Goal: Task Accomplishment & Management: Use online tool/utility

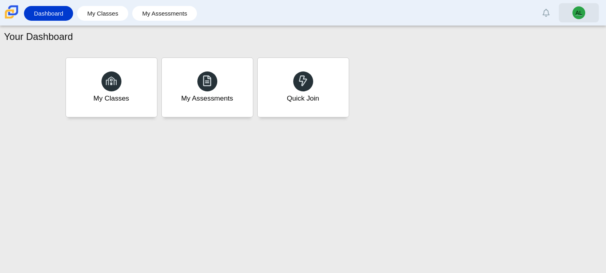
click at [582, 8] on span "AL" at bounding box center [578, 12] width 13 height 13
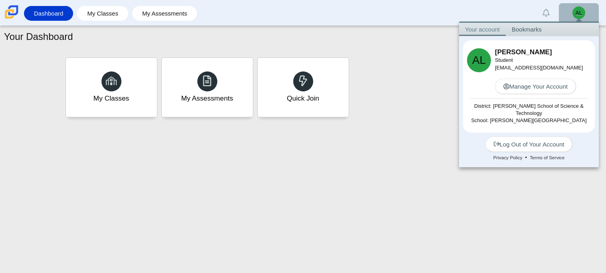
click at [582, 8] on span "AL" at bounding box center [578, 12] width 13 height 13
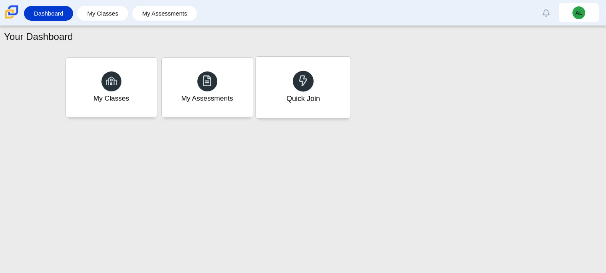
click at [341, 84] on div "Quick Join" at bounding box center [303, 87] width 95 height 61
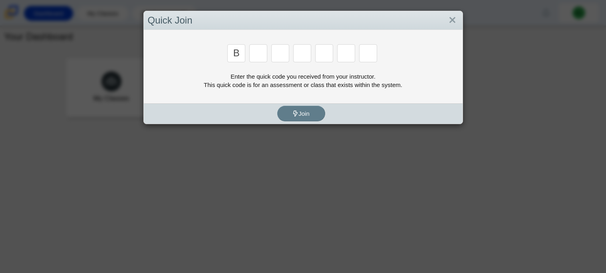
type input "b"
type input "m"
type input "3"
type input "5"
type input "3"
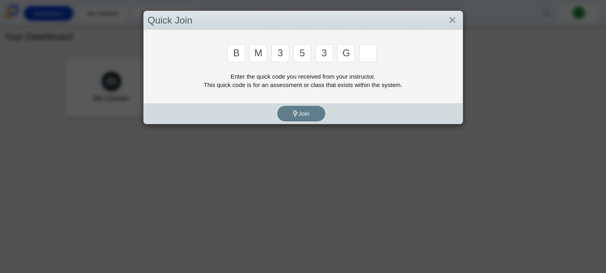
type input "g"
type input "b"
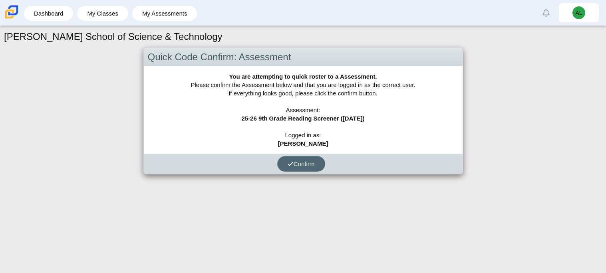
click at [304, 166] on span "Confirm" at bounding box center [300, 163] width 27 height 7
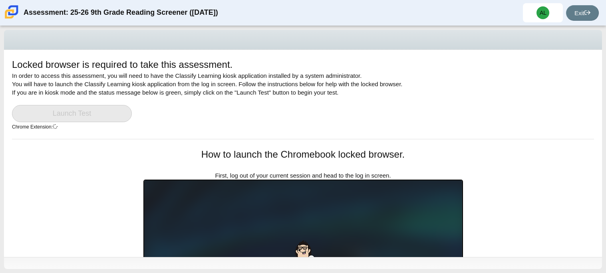
click at [520, 143] on div "Locked browser is required to take this assessment. In order to access this ass…" at bounding box center [303, 153] width 598 height 207
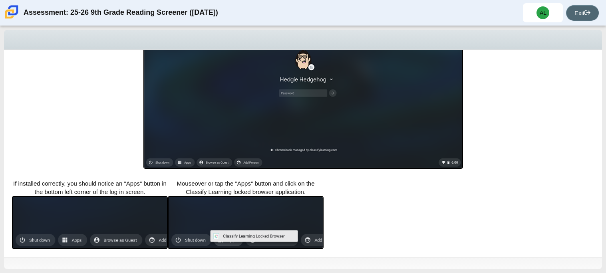
scroll to position [194, 0]
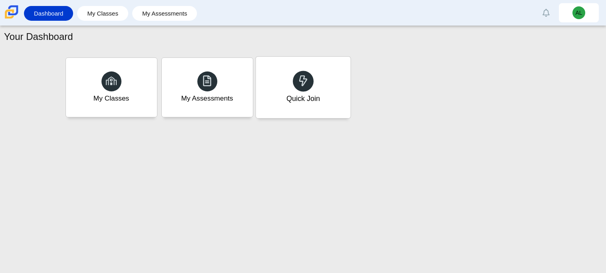
click at [313, 97] on div "Quick Join" at bounding box center [303, 98] width 34 height 10
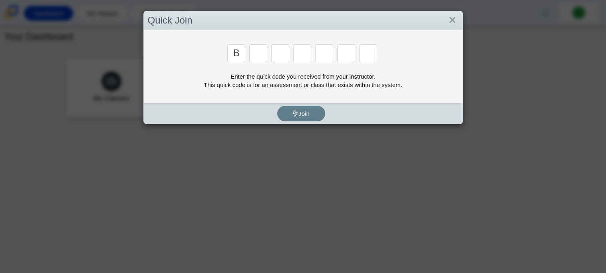
type input "b"
type input "m"
type input "3"
type input "5"
type input "3"
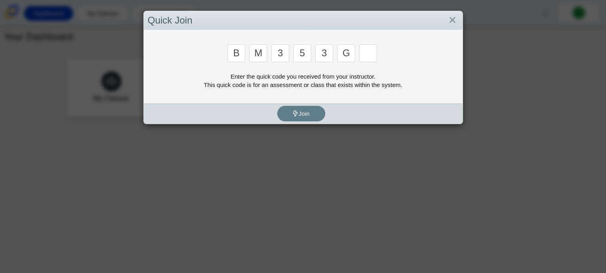
type input "g"
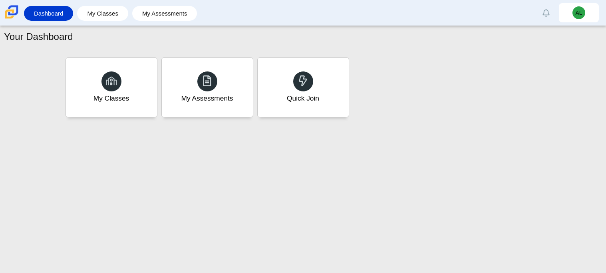
type input "b"
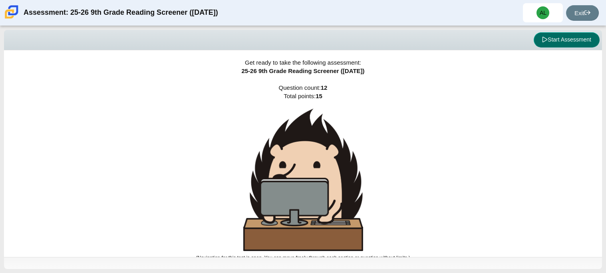
click at [550, 44] on button "Start Assessment" at bounding box center [566, 39] width 66 height 15
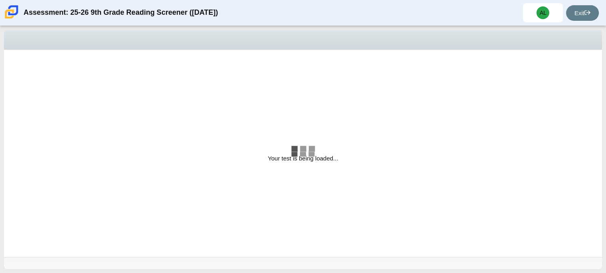
select select "ccc5b315-3c7c-471c-bf90-f22c8299c798"
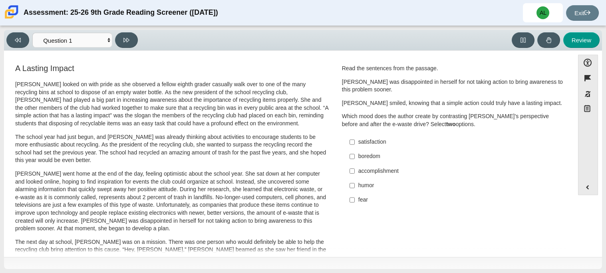
scroll to position [16, 0]
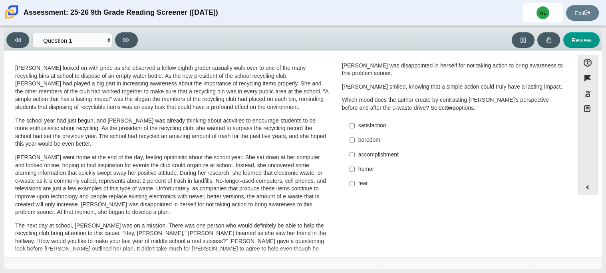
drag, startPoint x: 568, startPoint y: 127, endPoint x: 571, endPoint y: 146, distance: 18.6
click at [571, 146] on div "Accessibility options Close Color scheme Font size Zoom Change the background a…" at bounding box center [303, 153] width 590 height 197
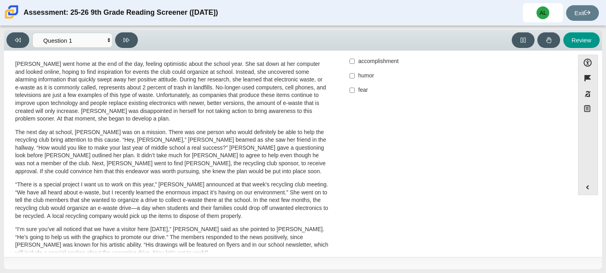
scroll to position [112, 0]
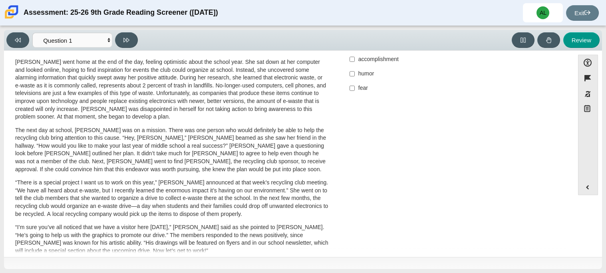
drag, startPoint x: 569, startPoint y: 159, endPoint x: 569, endPoint y: 176, distance: 17.2
click at [569, 176] on div "Feature A Lasting Impact Scarlett looked on with pride as she observed a fellow…" at bounding box center [289, 155] width 562 height 197
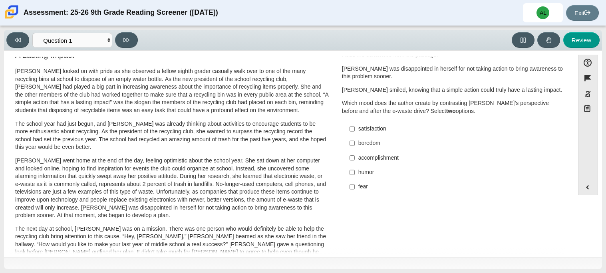
scroll to position [0, 0]
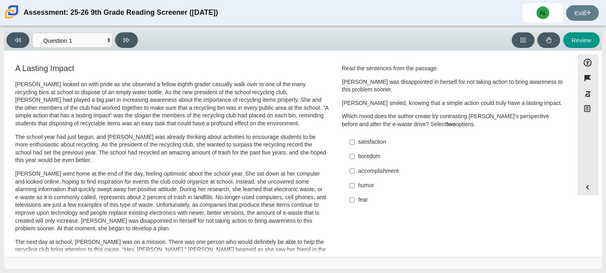
click at [386, 175] on div "accomplishment" at bounding box center [459, 171] width 202 height 8
click at [355, 175] on input "accomplishment accomplishment" at bounding box center [351, 171] width 5 height 14
checkbox input "true"
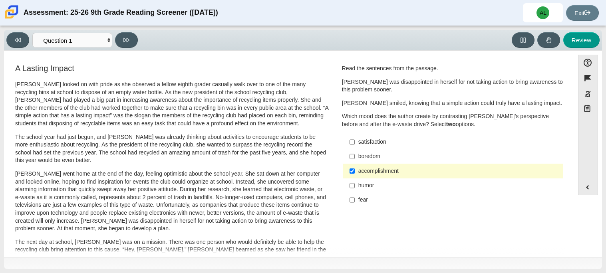
click at [380, 140] on div "satisfaction" at bounding box center [459, 142] width 202 height 8
click at [355, 140] on input "satisfaction satisfaction" at bounding box center [351, 142] width 5 height 14
checkbox input "true"
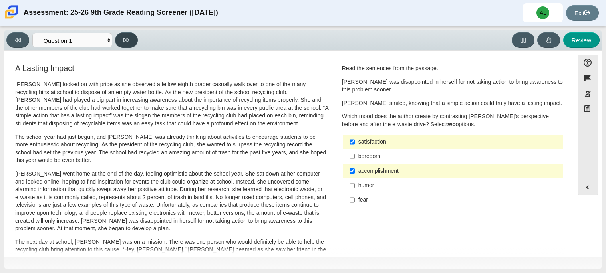
click at [133, 42] on button at bounding box center [126, 40] width 23 height 16
select select "0ff64528-ffd7-428d-b192-babfaadd44e8"
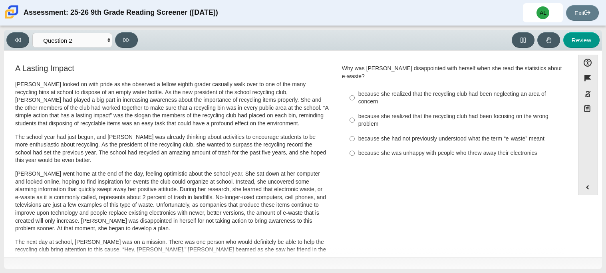
click at [400, 90] on div "because she realized that the recycling club had been neglecting an area of con…" at bounding box center [459, 98] width 202 height 16
click at [355, 87] on input "because she realized that the recycling club had been neglecting an area of con…" at bounding box center [351, 98] width 5 height 22
radio input "true"
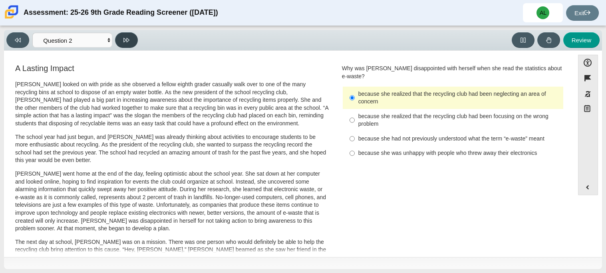
click at [128, 42] on icon at bounding box center [126, 40] width 6 height 6
select select "7ce3d843-6974-4858-901c-1ff39630e843"
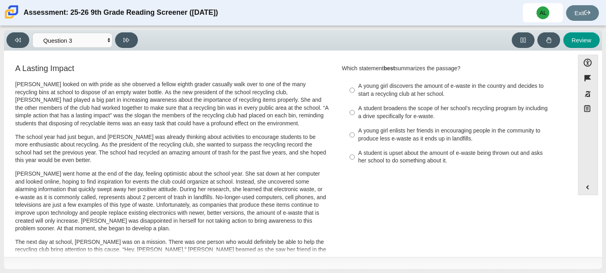
click at [431, 129] on div "A young girl enlists her friends in encouraging people in the community to prod…" at bounding box center [459, 135] width 202 height 16
click at [355, 129] on input "A young girl enlists her friends in encouraging people in the community to prod…" at bounding box center [351, 135] width 5 height 22
radio input "true"
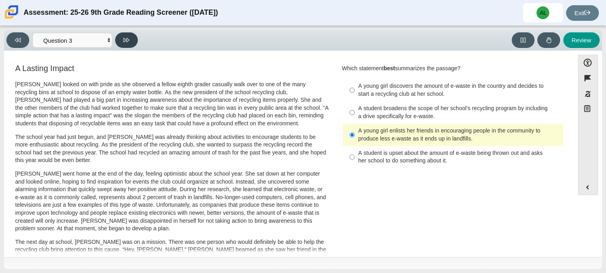
click at [120, 41] on button at bounding box center [126, 40] width 23 height 16
select select "ca9ea0f1-49c5-4bd1-83b0-472c18652b42"
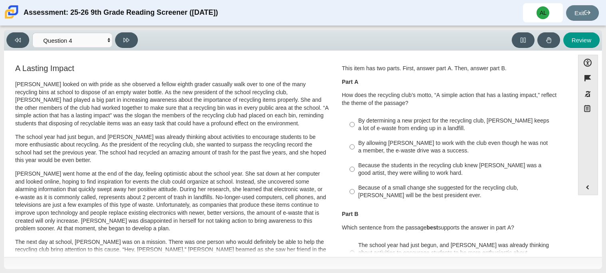
click at [427, 141] on div "By allowing Juan Carlos to work with the club even though he was not a member, …" at bounding box center [459, 147] width 202 height 16
click at [355, 141] on input "By allowing Juan Carlos to work with the club even though he was not a member, …" at bounding box center [351, 147] width 5 height 22
radio input "true"
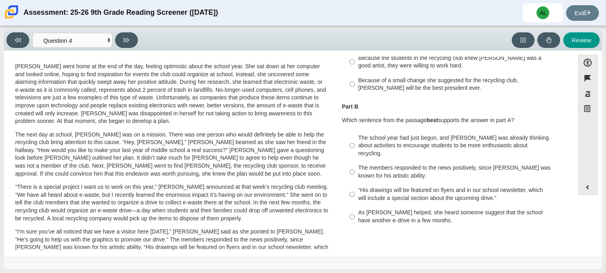
scroll to position [108, 0]
click at [450, 150] on label "The school year had just begun, and Scarlett was already thinking about activit…" at bounding box center [453, 145] width 219 height 30
click at [355, 150] on input "The school year had just begun, and Scarlett was already thinking about activit…" at bounding box center [351, 145] width 5 height 30
radio input "true"
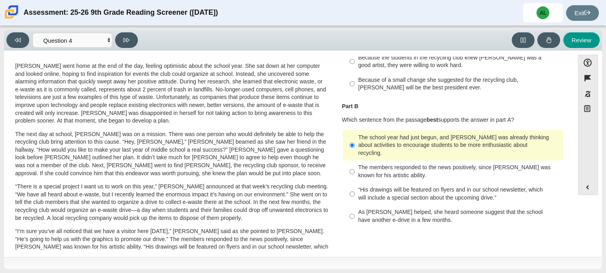
click at [487, 113] on div "Part B Which sentence from the passage best supports the answer in part A?" at bounding box center [453, 113] width 222 height 21
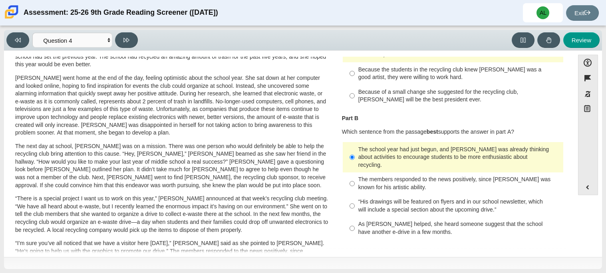
scroll to position [124, 0]
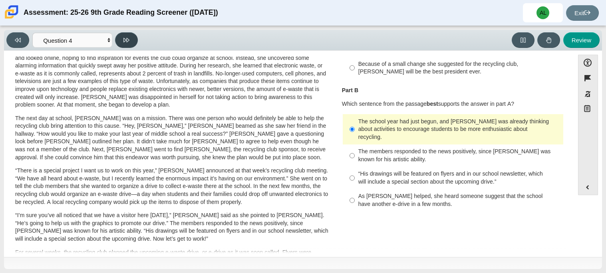
click at [129, 37] on icon at bounding box center [126, 40] width 6 height 6
select select "e41f1a79-e29f-4095-8030-a53364015bed"
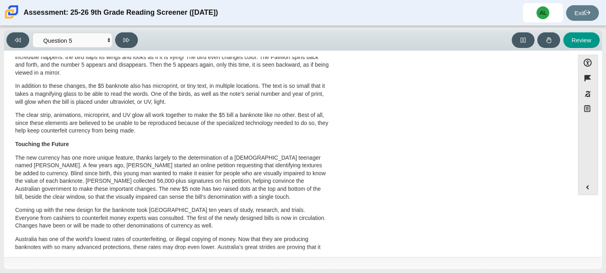
scroll to position [274, 0]
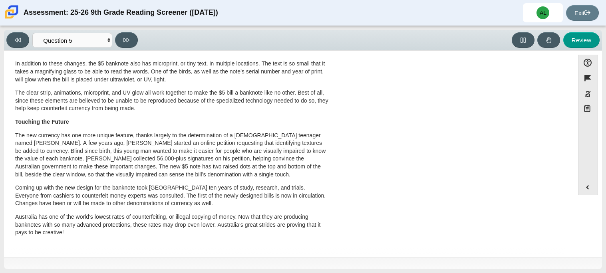
drag, startPoint x: 563, startPoint y: 239, endPoint x: 564, endPoint y: 178, distance: 60.7
click at [564, 178] on div "A New Kind of Banknote A Cool Five Banknotes, or paper money, have been used in…" at bounding box center [289, 18] width 562 height 460
click at [570, 184] on div "Accessibility options Close Color scheme Font size Zoom Change the background a…" at bounding box center [303, 153] width 590 height 197
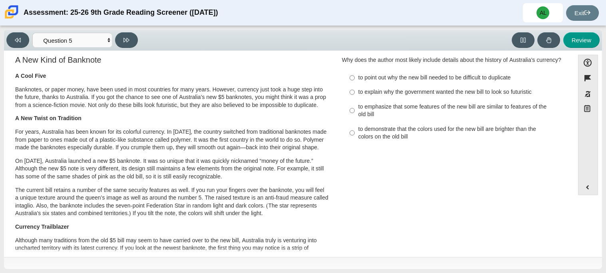
scroll to position [0, 0]
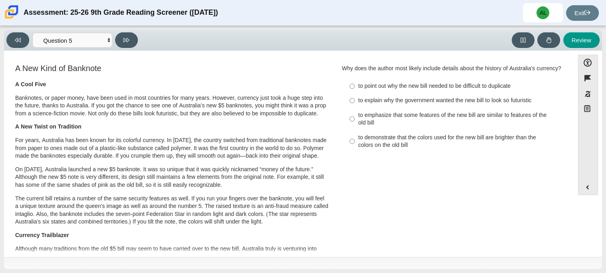
click at [471, 97] on div "to explain why the government wanted the new bill to look so futuristic" at bounding box center [459, 101] width 202 height 8
click at [355, 97] on input "to explain why the government wanted the new bill to look so futuristic to expl…" at bounding box center [351, 100] width 5 height 14
radio input "true"
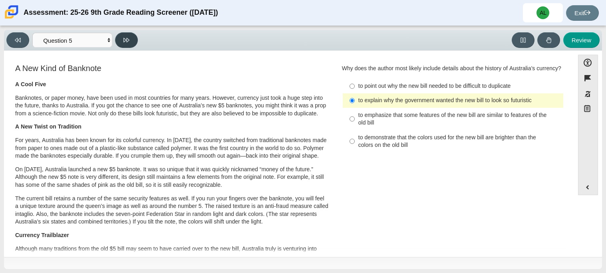
click at [129, 41] on icon at bounding box center [126, 40] width 6 height 6
select select "69146e31-7b3d-4a3e-9ce6-f30c24342ae0"
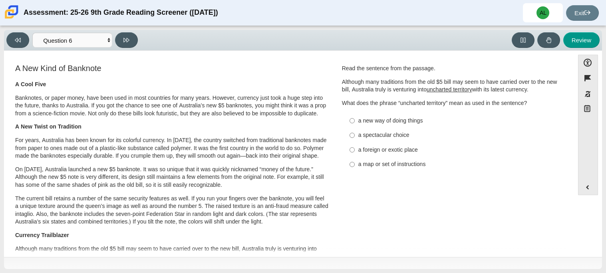
click at [175, 70] on h3 "A New Kind of Banknote" at bounding box center [171, 68] width 313 height 9
click at [383, 148] on div "a foreign or exotic place" at bounding box center [459, 150] width 202 height 8
click at [355, 148] on input "a foreign or exotic place a foreign or exotic place" at bounding box center [351, 150] width 5 height 14
radio input "true"
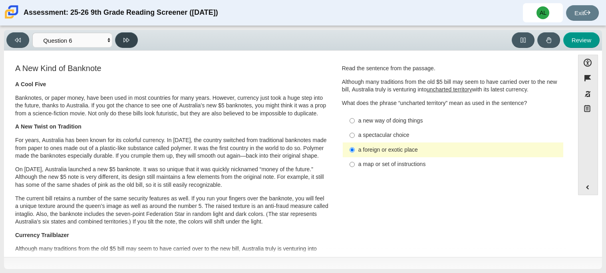
click at [130, 44] on button at bounding box center [126, 40] width 23 height 16
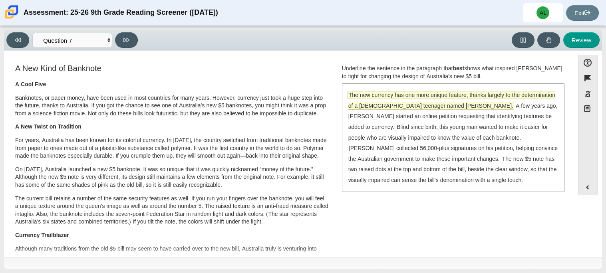
click at [379, 97] on span "The new currency has one more unique feature, thanks largely to the determinati…" at bounding box center [451, 100] width 207 height 18
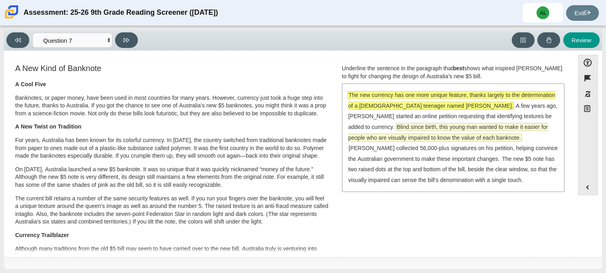
click at [375, 127] on span "Blind since birth, this young man wanted to make it easier for people who are v…" at bounding box center [448, 132] width 200 height 18
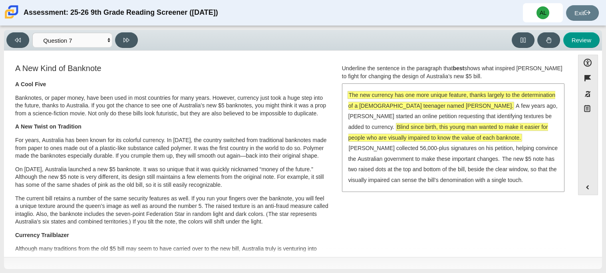
click at [420, 121] on div "The new currency has one more unique feature, thanks largely to the determinati…" at bounding box center [453, 137] width 221 height 107
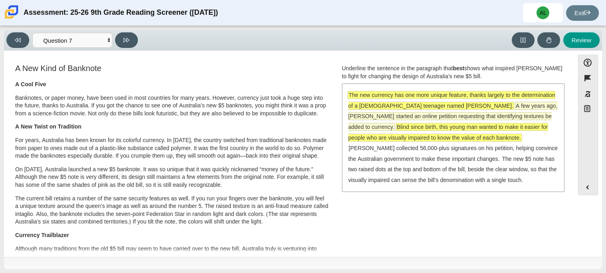
click at [421, 119] on span "A few years ago, McLeod started an online petition requesting that identifying …" at bounding box center [452, 116] width 209 height 28
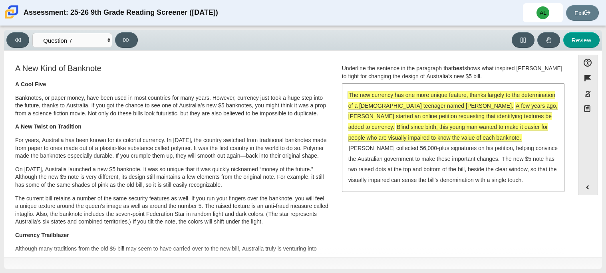
click at [423, 106] on span "The new currency has one more unique feature, thanks largely to the determinati…" at bounding box center [451, 100] width 207 height 18
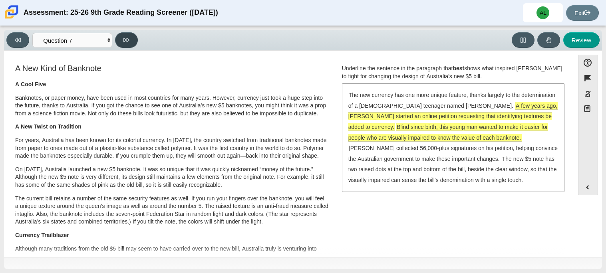
click at [123, 43] on button at bounding box center [126, 40] width 23 height 16
select select "ea8338c2-a6a3-418e-a305-2b963b54a290"
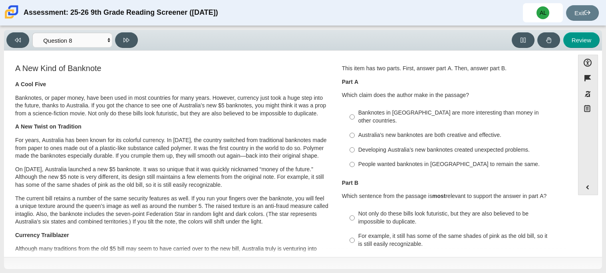
click at [358, 128] on label "Australia’s new banknotes are both creative and effective. Australia’s new bank…" at bounding box center [453, 135] width 219 height 14
click at [355, 128] on input "Australia’s new banknotes are both creative and effective. Australia’s new bank…" at bounding box center [351, 135] width 5 height 14
radio input "true"
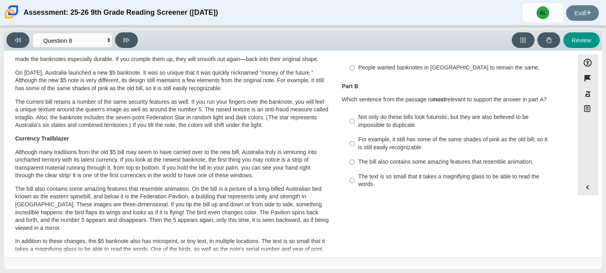
scroll to position [93, 0]
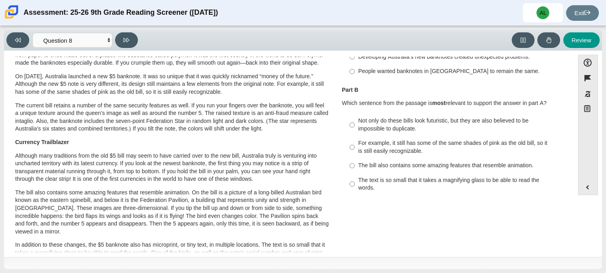
click at [442, 139] on div "For example, it still has some of the same shades of pink as the old bill, so i…" at bounding box center [459, 147] width 202 height 16
click at [355, 139] on input "For example, it still has some of the same shades of pink as the old bill, so i…" at bounding box center [351, 147] width 5 height 22
radio input "true"
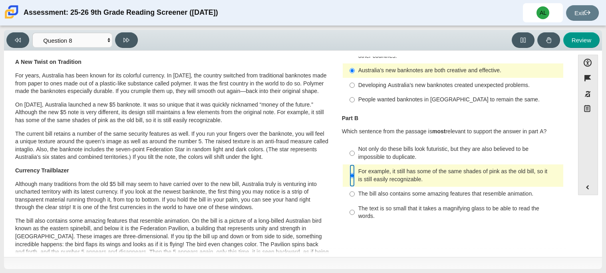
scroll to position [67, 0]
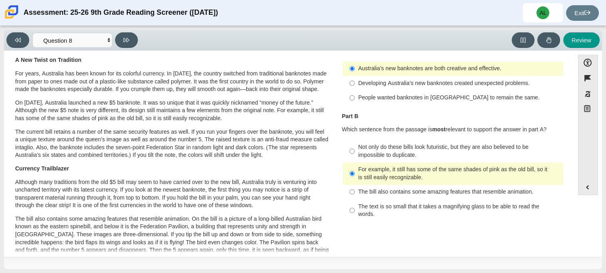
click at [518, 147] on div "Not only do these bills look futuristic, but they are also believed to be impos…" at bounding box center [459, 151] width 202 height 16
click at [355, 147] on input "Not only do these bills look futuristic, but they are also believed to be impos…" at bounding box center [351, 151] width 5 height 22
radio input "true"
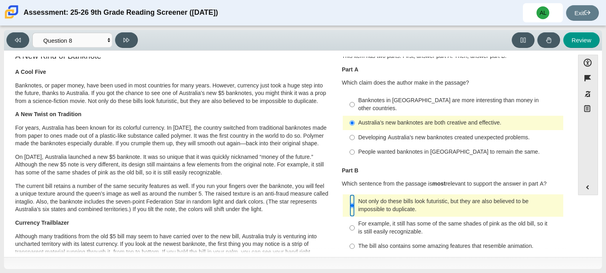
scroll to position [6, 0]
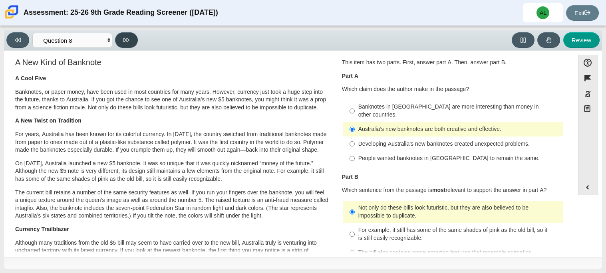
click at [129, 35] on button at bounding box center [126, 40] width 23 height 16
select select "89f058d6-b15c-4ef5-a4b3-fdaffb8868b6"
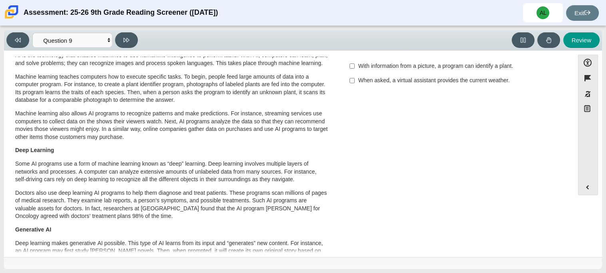
scroll to position [0, 0]
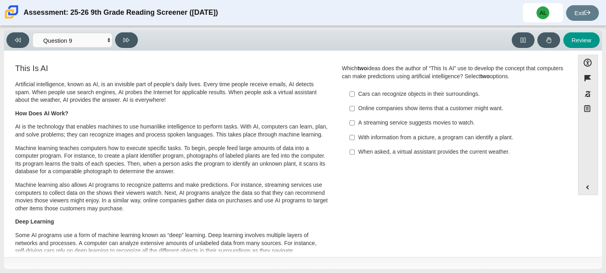
click at [489, 137] on div "With information from a picture, a program can identify a plant." at bounding box center [459, 138] width 202 height 8
click at [355, 137] on input "With information from a picture, a program can identify a plant. With informati…" at bounding box center [351, 137] width 5 height 14
checkbox input "true"
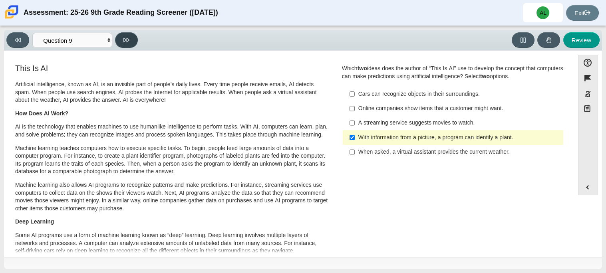
click at [136, 40] on button at bounding box center [126, 40] width 23 height 16
select select "cdf3c14e-a918-44d1-9b63-3db0fa81641e"
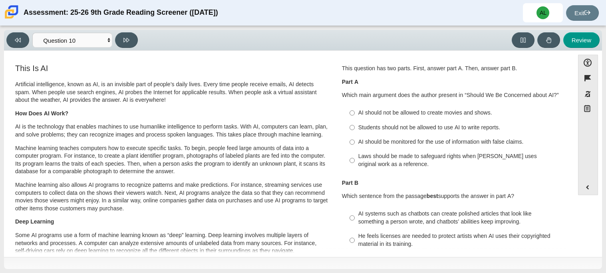
click at [465, 158] on div "Laws should be made to safeguard rights when AI uses original work as a referen…" at bounding box center [459, 161] width 202 height 16
click at [355, 158] on input "Laws should be made to safeguard rights when AI uses original work as a referen…" at bounding box center [351, 160] width 5 height 22
radio input "true"
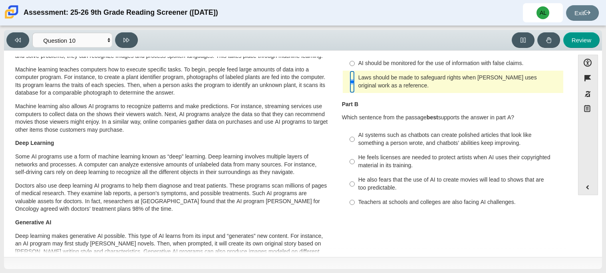
scroll to position [81, 0]
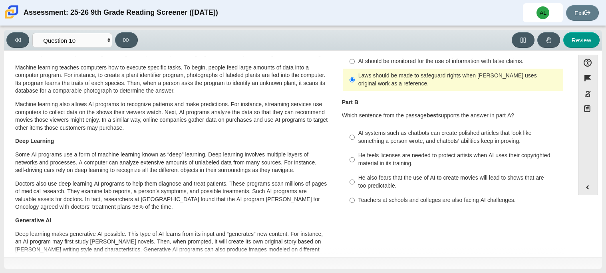
click at [462, 161] on div "He feels licenses are needed to protect artists when AI uses their copyrighted …" at bounding box center [459, 160] width 202 height 16
click at [355, 161] on input "He feels licenses are needed to protect artists when AI uses their copyrighted …" at bounding box center [351, 160] width 5 height 22
radio input "true"
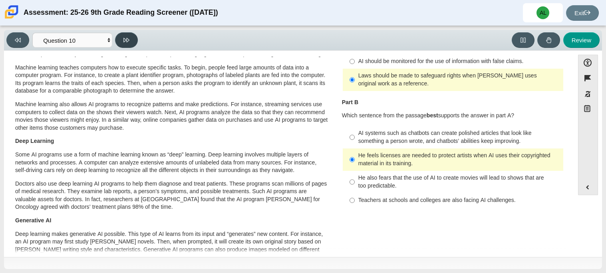
click at [128, 39] on icon at bounding box center [126, 40] width 6 height 6
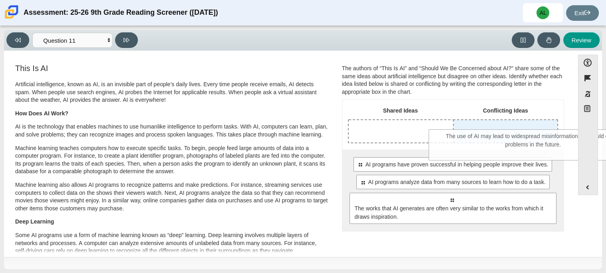
drag, startPoint x: 428, startPoint y: 202, endPoint x: 510, endPoint y: 138, distance: 104.0
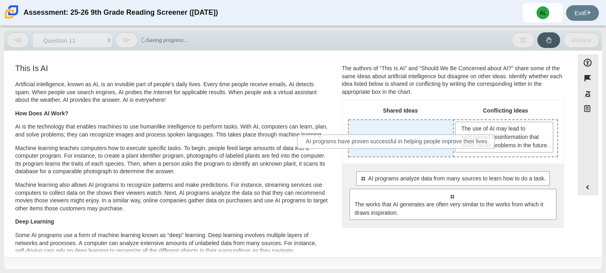
drag, startPoint x: 481, startPoint y: 186, endPoint x: 428, endPoint y: 142, distance: 69.7
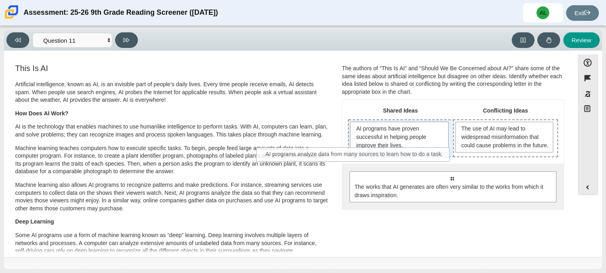
drag, startPoint x: 537, startPoint y: 186, endPoint x: 440, endPoint y: 154, distance: 101.8
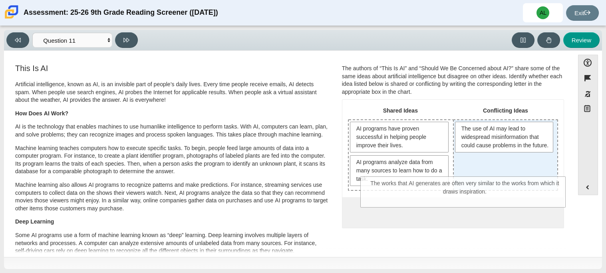
drag, startPoint x: 495, startPoint y: 212, endPoint x: 508, endPoint y: 184, distance: 30.9
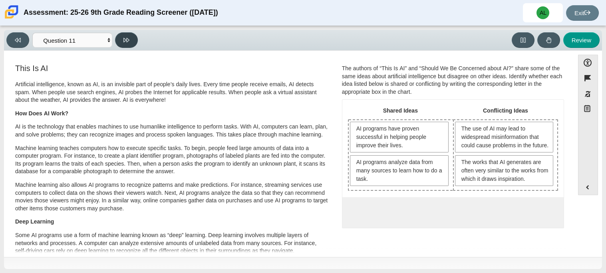
click at [132, 36] on button at bounding box center [126, 40] width 23 height 16
select select "c3effed4-44ce-4a19-bd96-1787f34e9b4c"
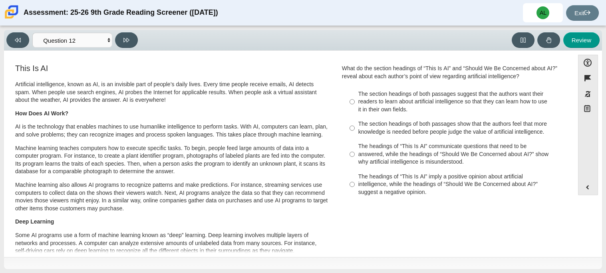
click at [397, 112] on div "The section headings of both passages suggest that the authors want their reade…" at bounding box center [459, 102] width 202 height 24
click at [355, 112] on input "The section headings of both passages suggest that the authors want their reade…" at bounding box center [351, 102] width 5 height 30
radio input "true"
click at [397, 112] on div "The section headings of both passages suggest that the authors want their reade…" at bounding box center [459, 102] width 202 height 24
click at [355, 112] on input "The section headings of both passages suggest that the authors want their reade…" at bounding box center [351, 102] width 5 height 30
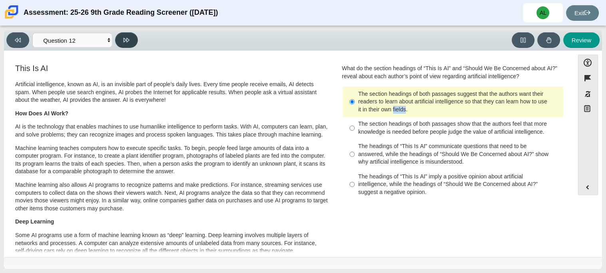
click at [130, 39] on button at bounding box center [126, 40] width 23 height 16
select select "review"
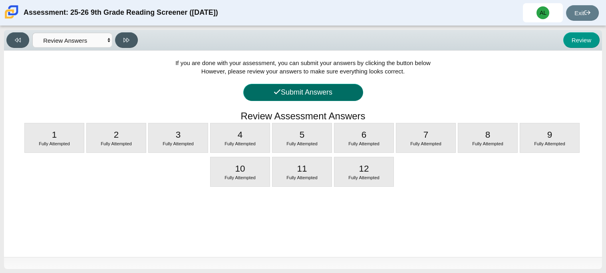
click at [301, 94] on button "Submit Answers" at bounding box center [303, 92] width 120 height 17
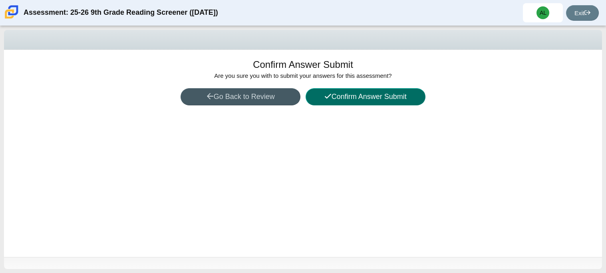
click at [367, 97] on button "Confirm Answer Submit" at bounding box center [365, 96] width 120 height 17
